Goal: Task Accomplishment & Management: Manage account settings

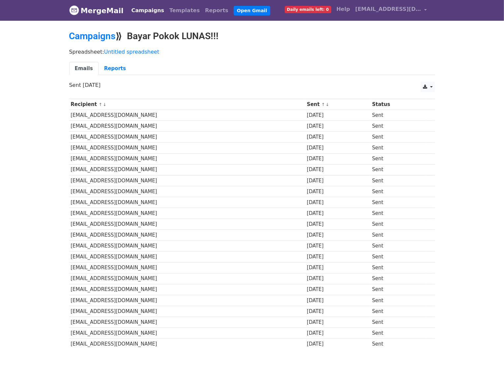
click at [149, 13] on link "Campaigns" at bounding box center [148, 10] width 38 height 13
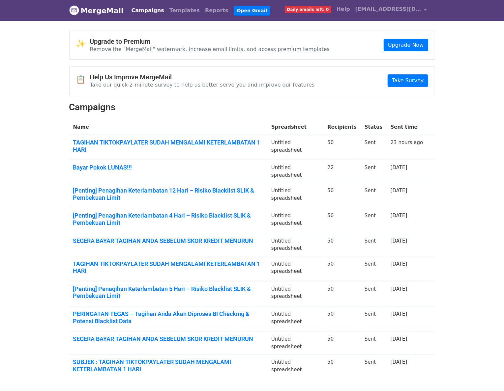
click at [368, 117] on div "✨ Upgrade to Premium Remove the "MergeMail" watermark, increase email limits, a…" at bounding box center [252, 208] width 376 height 354
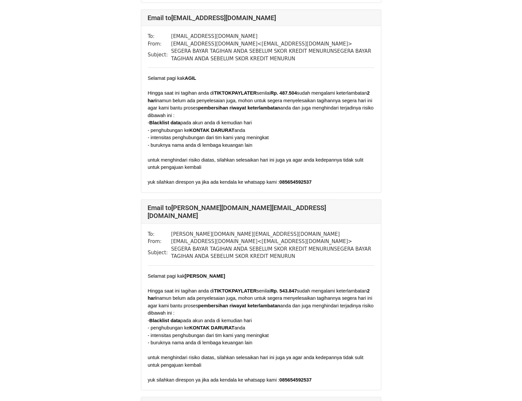
scroll to position [527, 0]
